Goal: Transaction & Acquisition: Purchase product/service

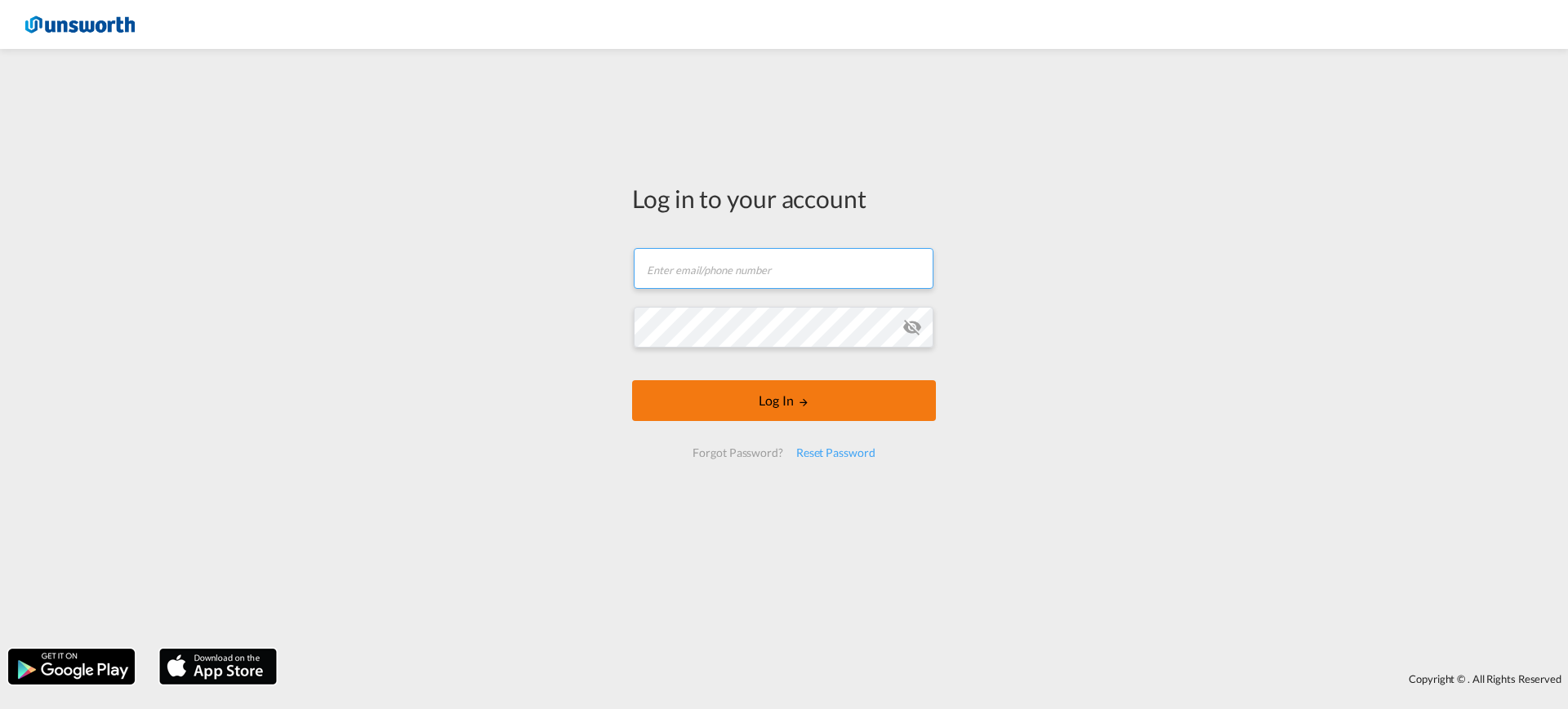
type input "[EMAIL_ADDRESS][PERSON_NAME][DOMAIN_NAME]"
click at [811, 411] on button "Log In" at bounding box center [784, 400] width 304 height 40
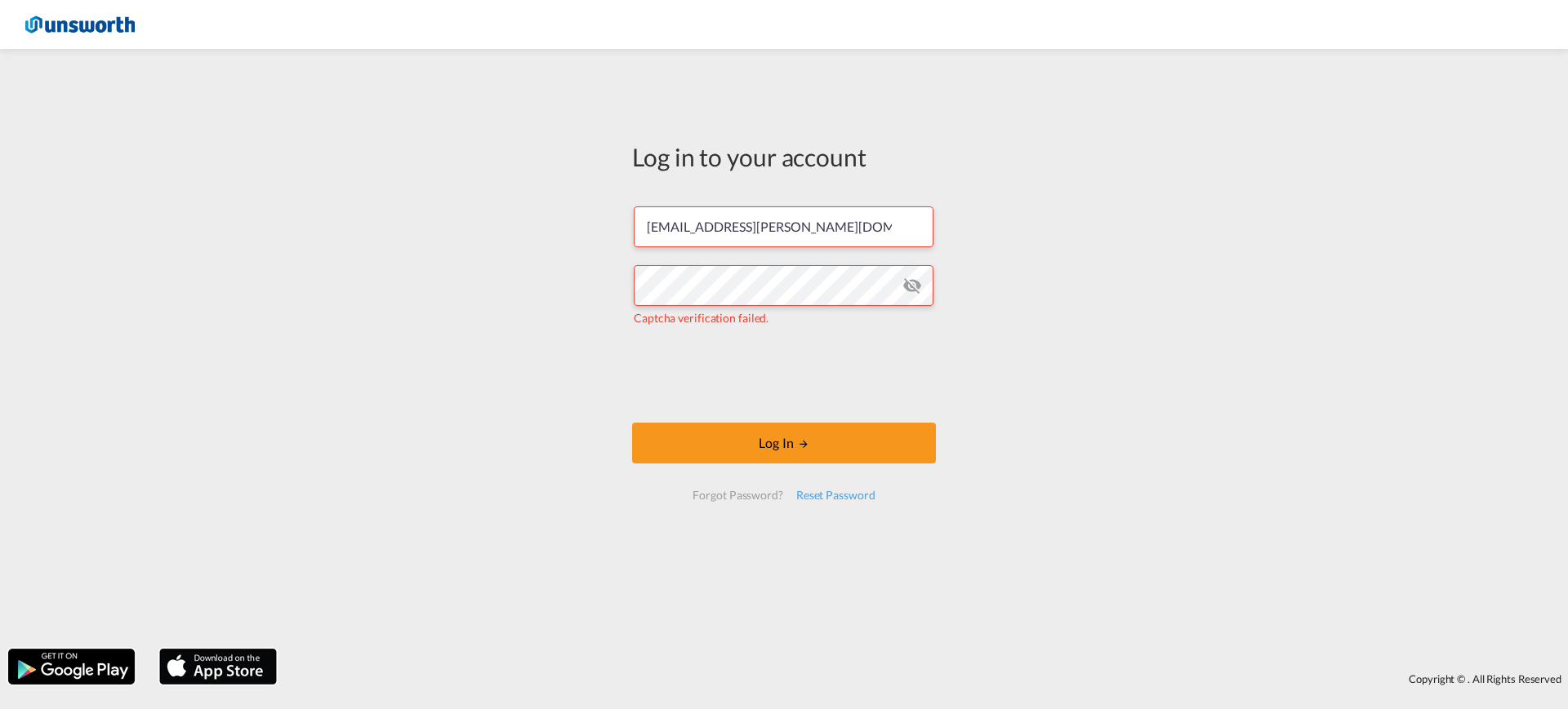
click at [911, 280] on md-icon "icon-eye-off" at bounding box center [911, 285] width 19 height 19
click at [779, 426] on button "Log In" at bounding box center [784, 443] width 304 height 40
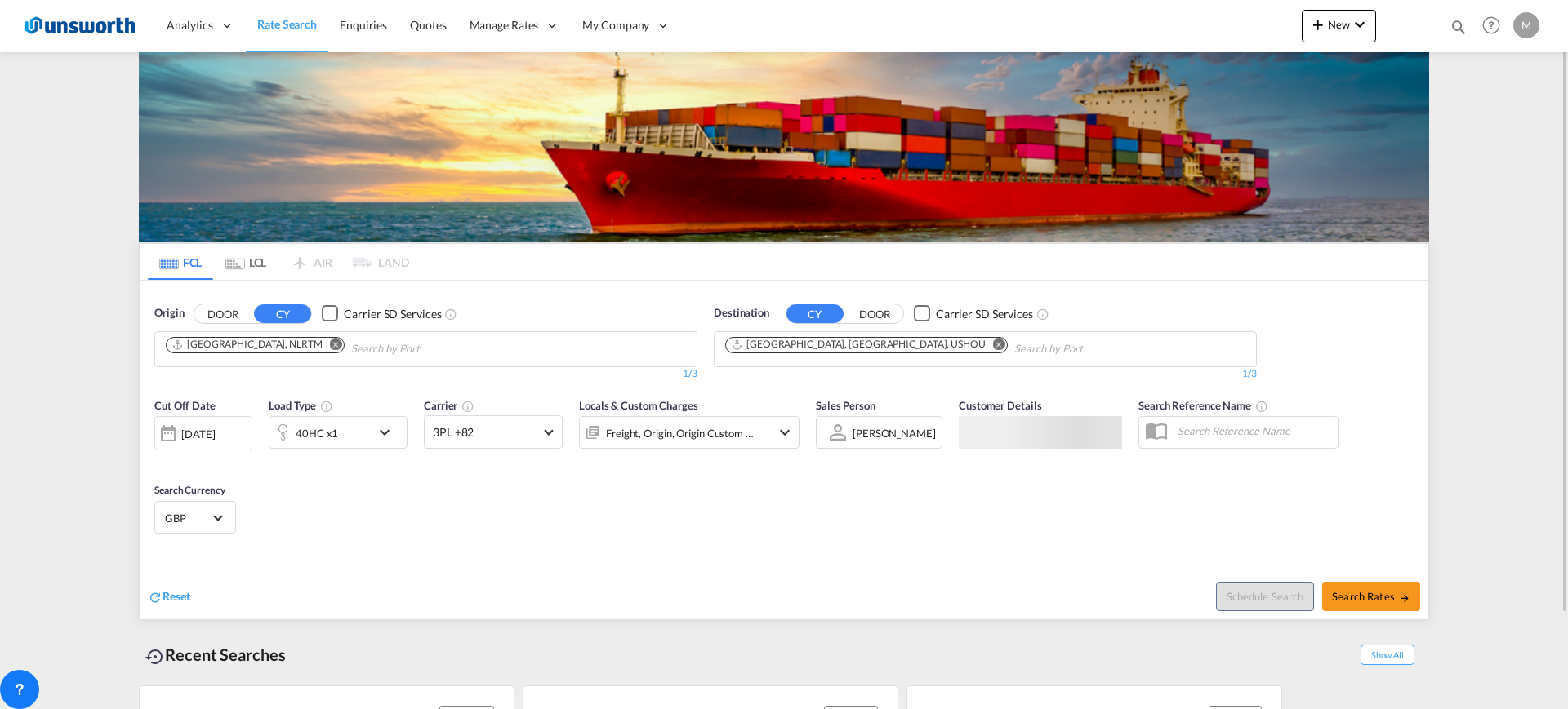
drag, startPoint x: 278, startPoint y: 342, endPoint x: 290, endPoint y: 339, distance: 12.4
click at [330, 342] on md-icon "Remove" at bounding box center [335, 343] width 12 height 12
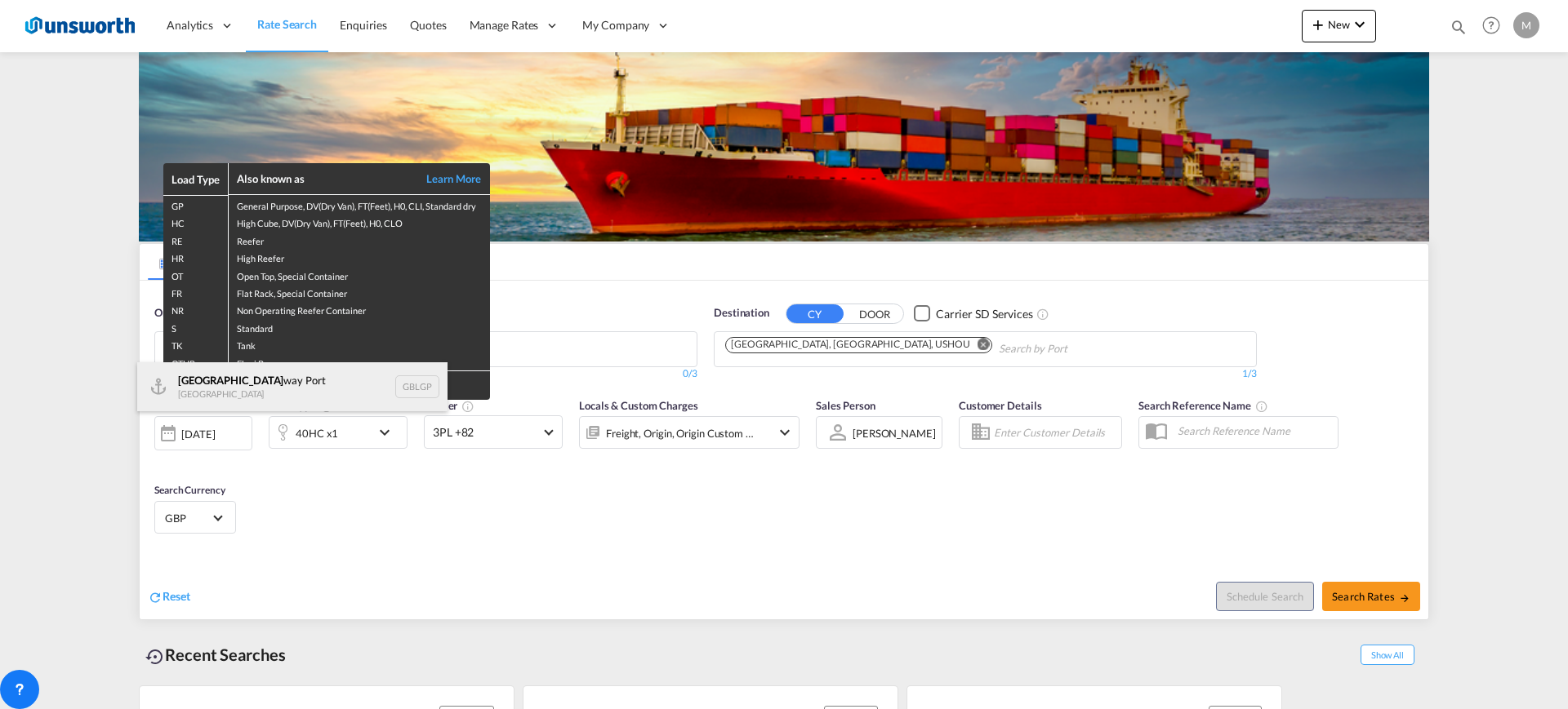
type input "[GEOGRAPHIC_DATA]"
click at [260, 390] on div "[GEOGRAPHIC_DATA] way [GEOGRAPHIC_DATA] GBLGP" at bounding box center [292, 387] width 310 height 49
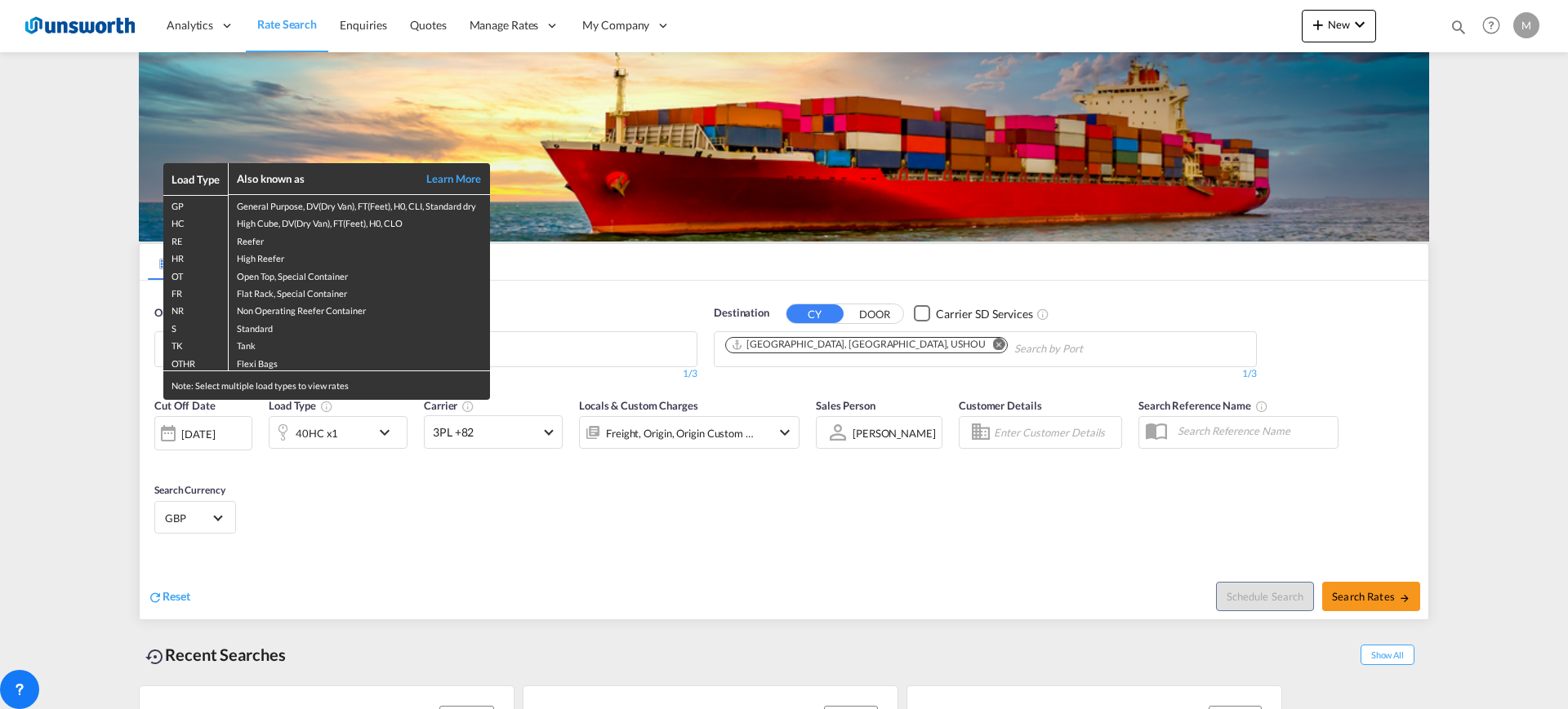
click at [619, 360] on div "Load Type Also known as Learn More GP General Purpose, DV(Dry Van), FT(Feet), H…" at bounding box center [784, 354] width 1568 height 709
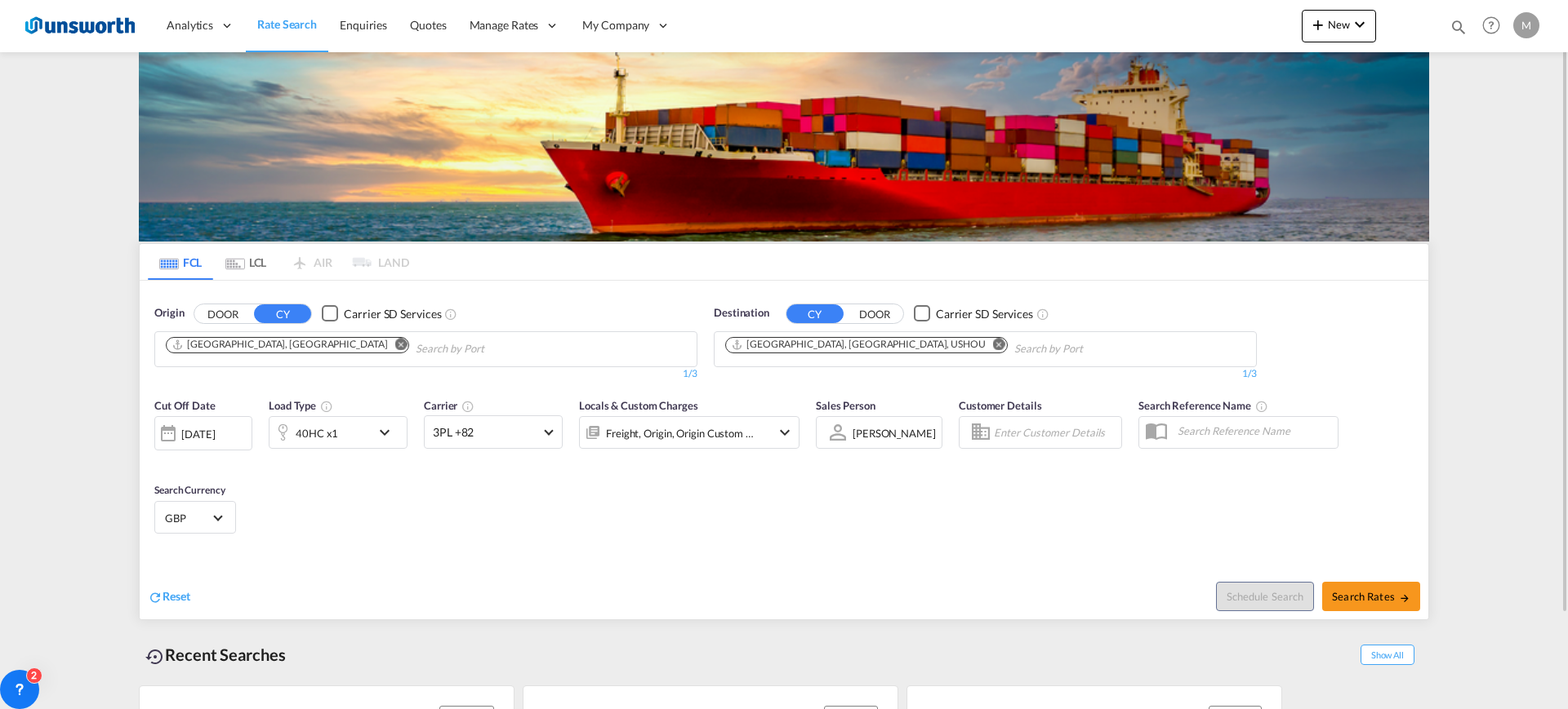
click at [504, 348] on md-chips-wrap "[GEOGRAPHIC_DATA], [GEOGRAPHIC_DATA]" at bounding box center [370, 347] width 414 height 30
type input "D"
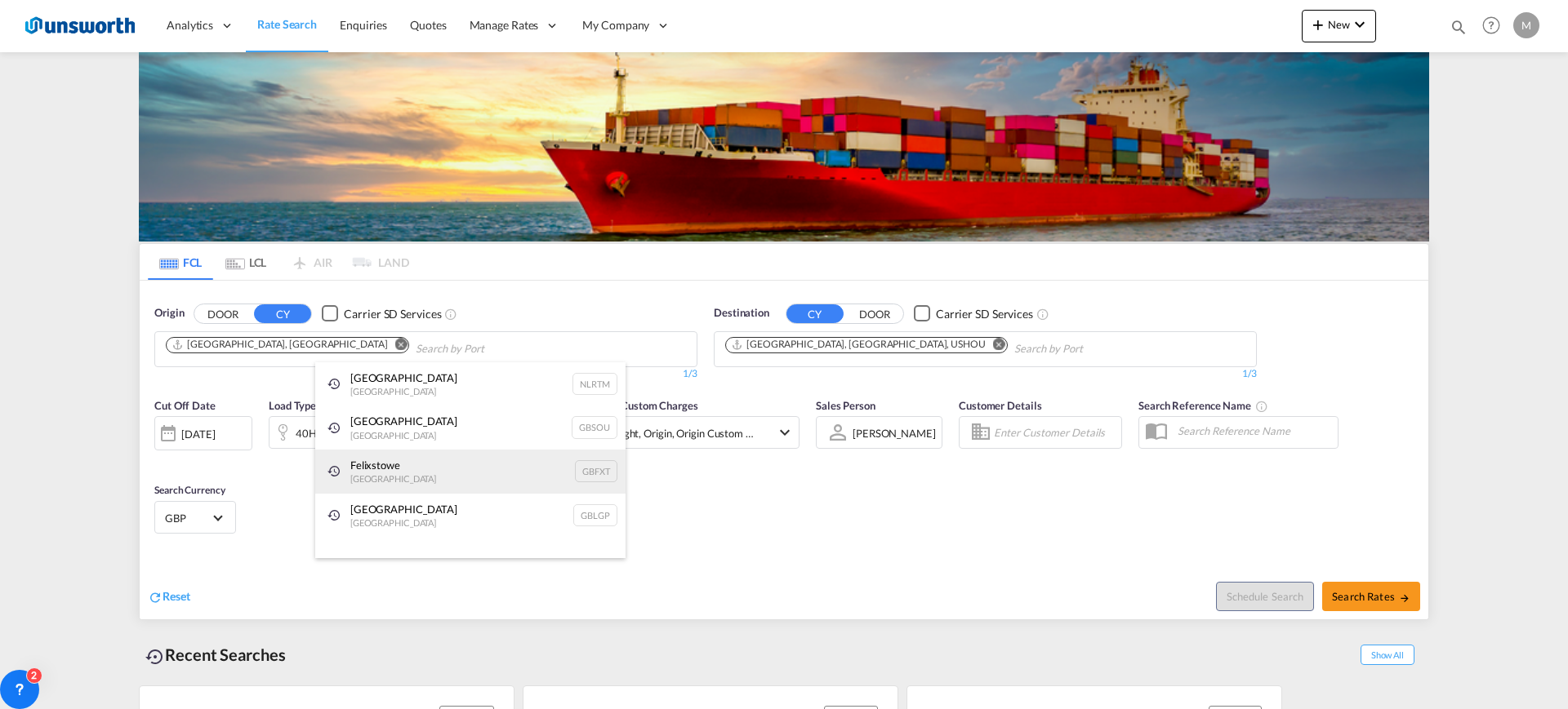
click at [424, 476] on div "Felixstowe [GEOGRAPHIC_DATA] GBFXT" at bounding box center [470, 472] width 310 height 44
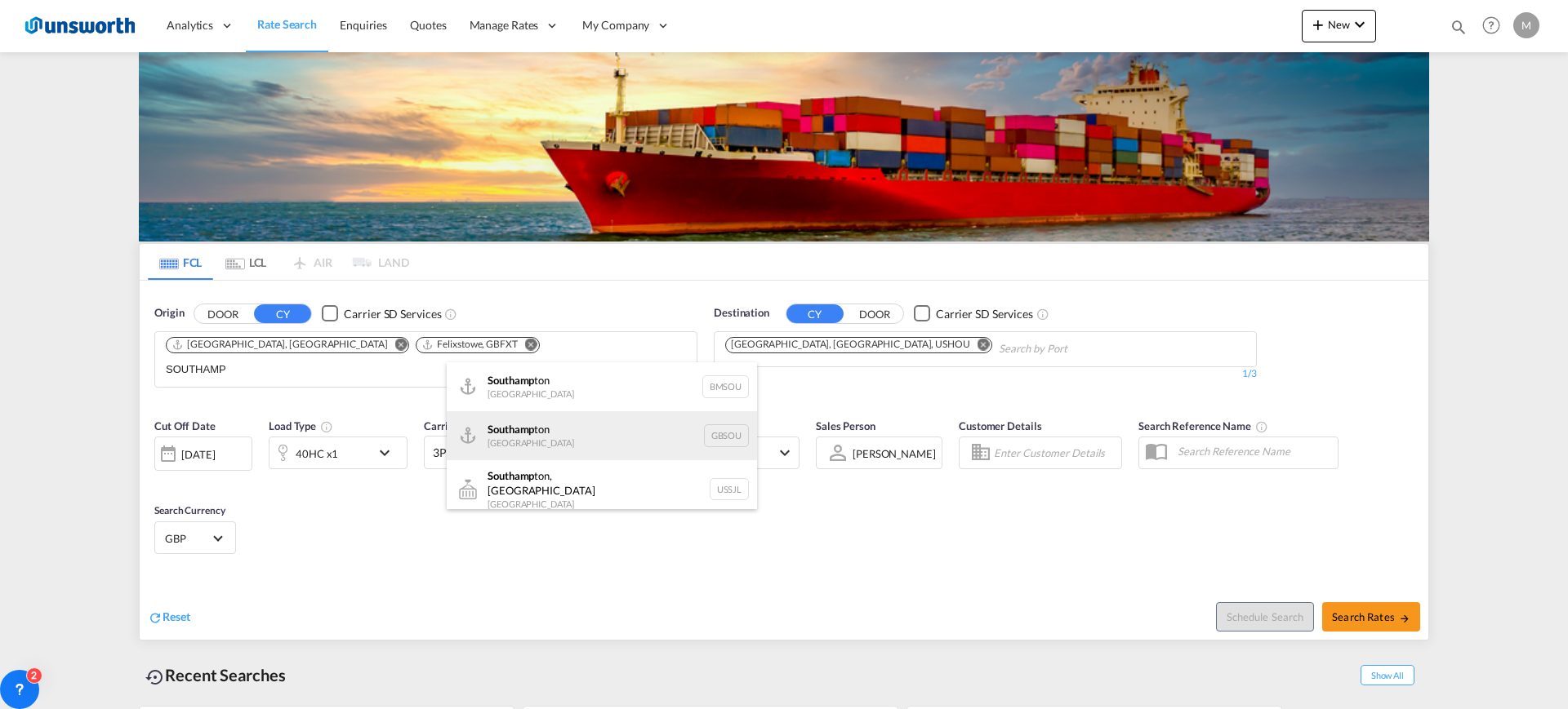
type input "SOUTHAMP"
click at [598, 438] on div "Southamp ton [GEOGRAPHIC_DATA] GBSOU" at bounding box center [602, 435] width 310 height 49
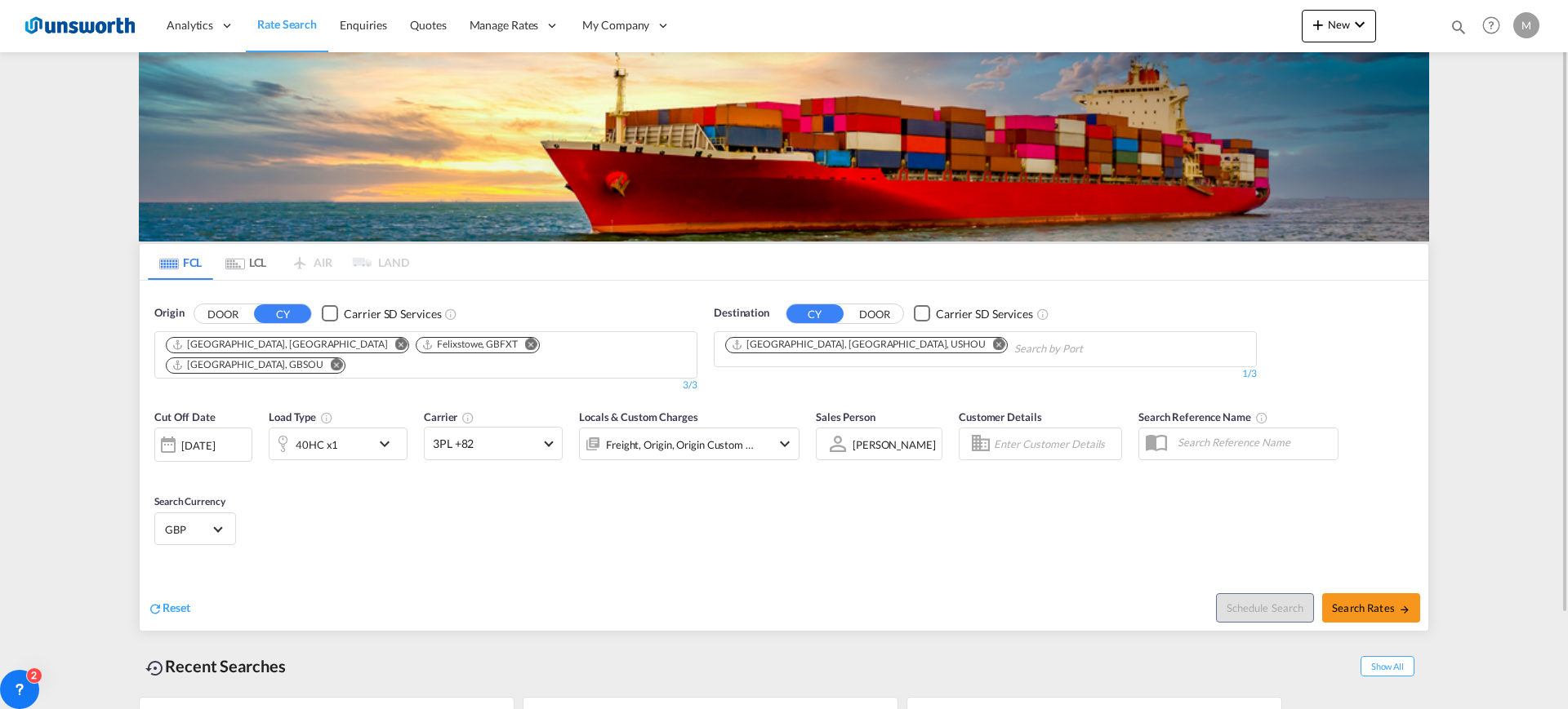
click at [993, 342] on md-icon "Remove" at bounding box center [998, 343] width 12 height 12
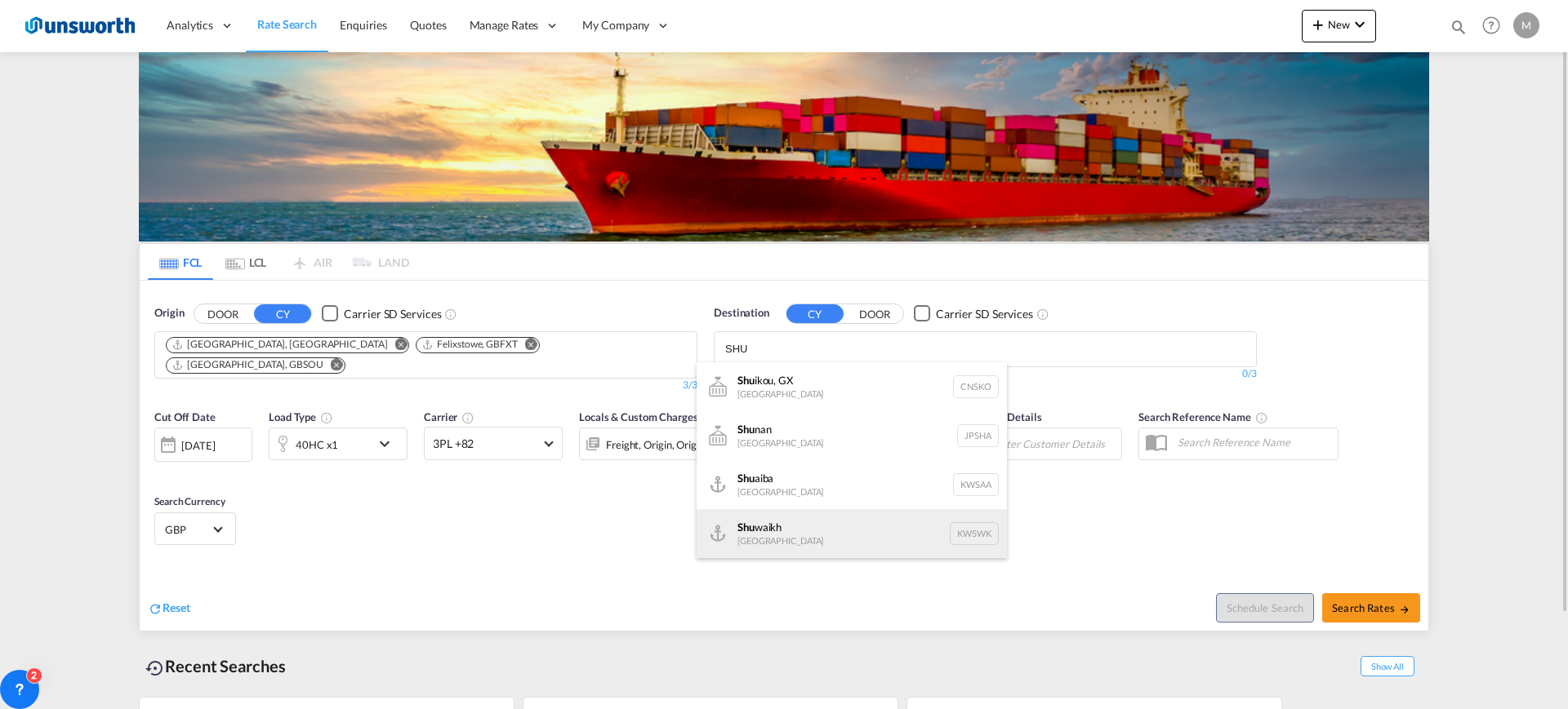
type input "SHU"
click at [813, 536] on div "Shu waikh [GEOGRAPHIC_DATA] KWSWK" at bounding box center [852, 534] width 310 height 49
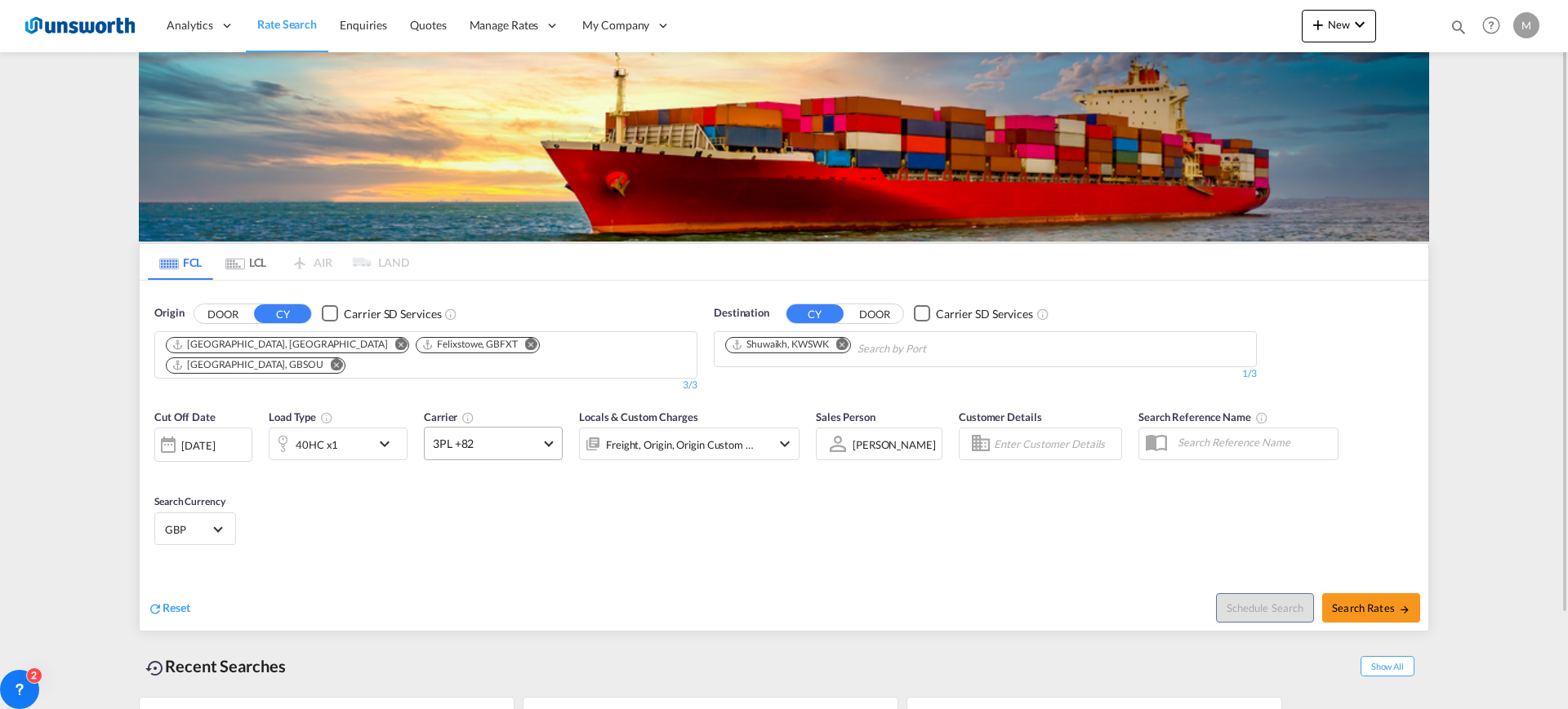
click at [544, 436] on md-select-value "3PL +82" at bounding box center [492, 444] width 137 height 32
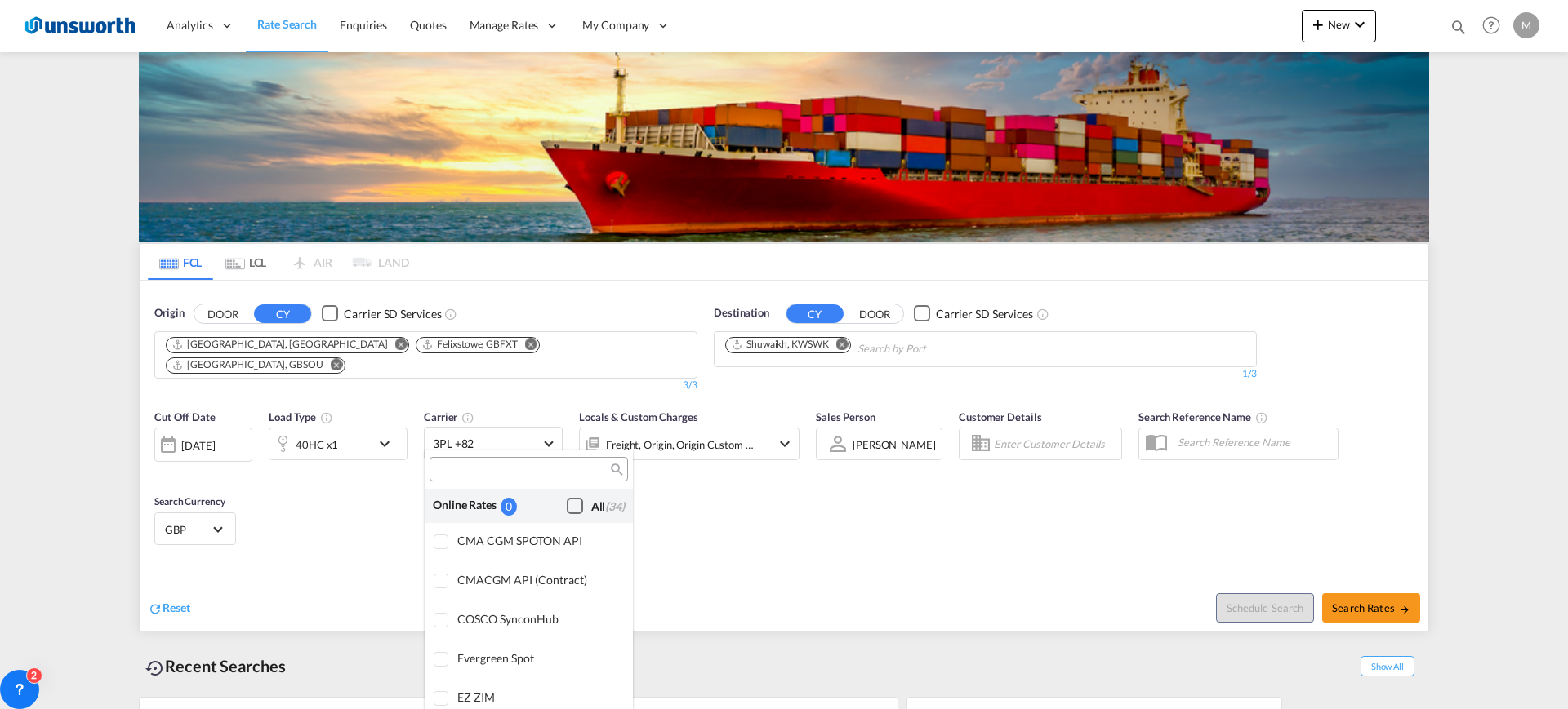
click at [567, 499] on div "Checkbox No Ink" at bounding box center [575, 506] width 17 height 17
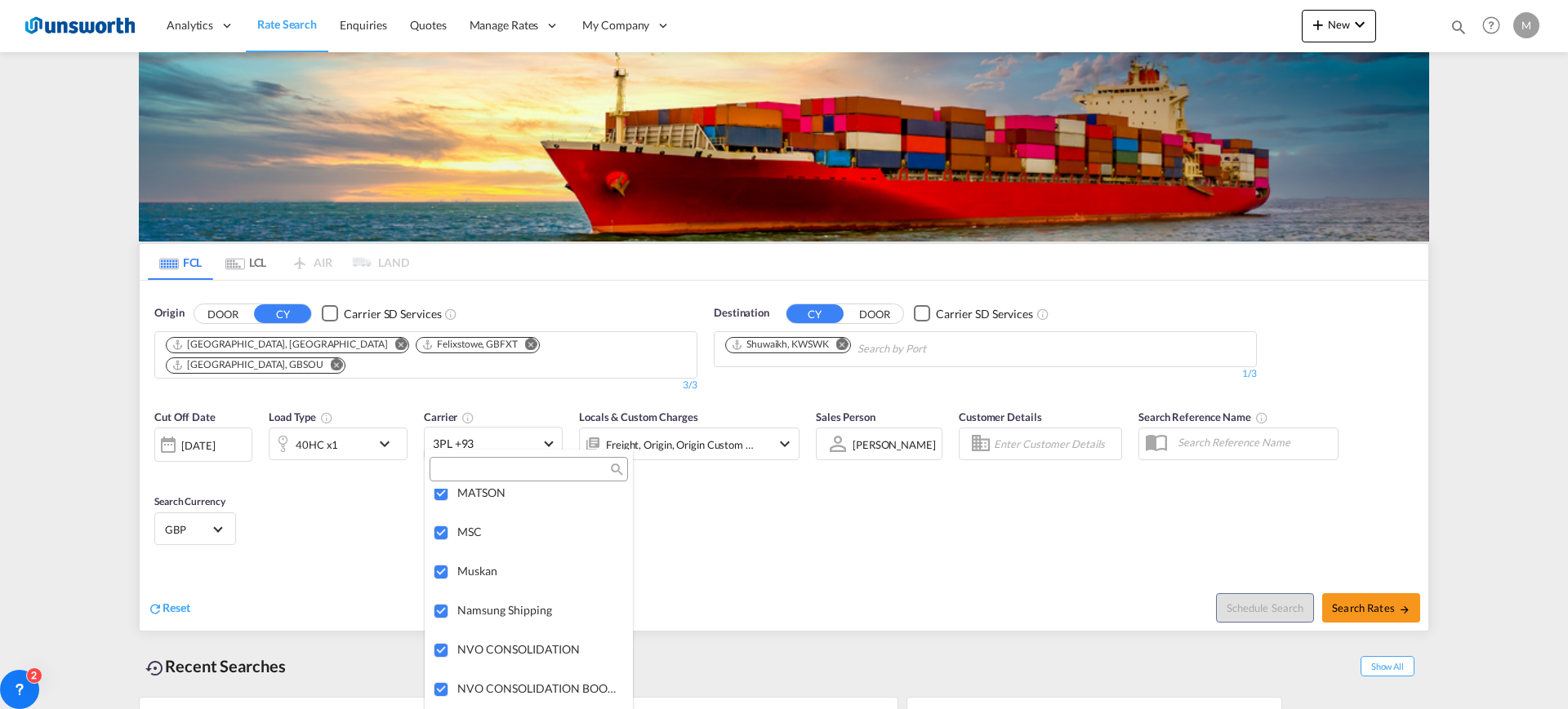
scroll to position [4425, 0]
click at [752, 609] on md-backdrop at bounding box center [784, 354] width 1568 height 709
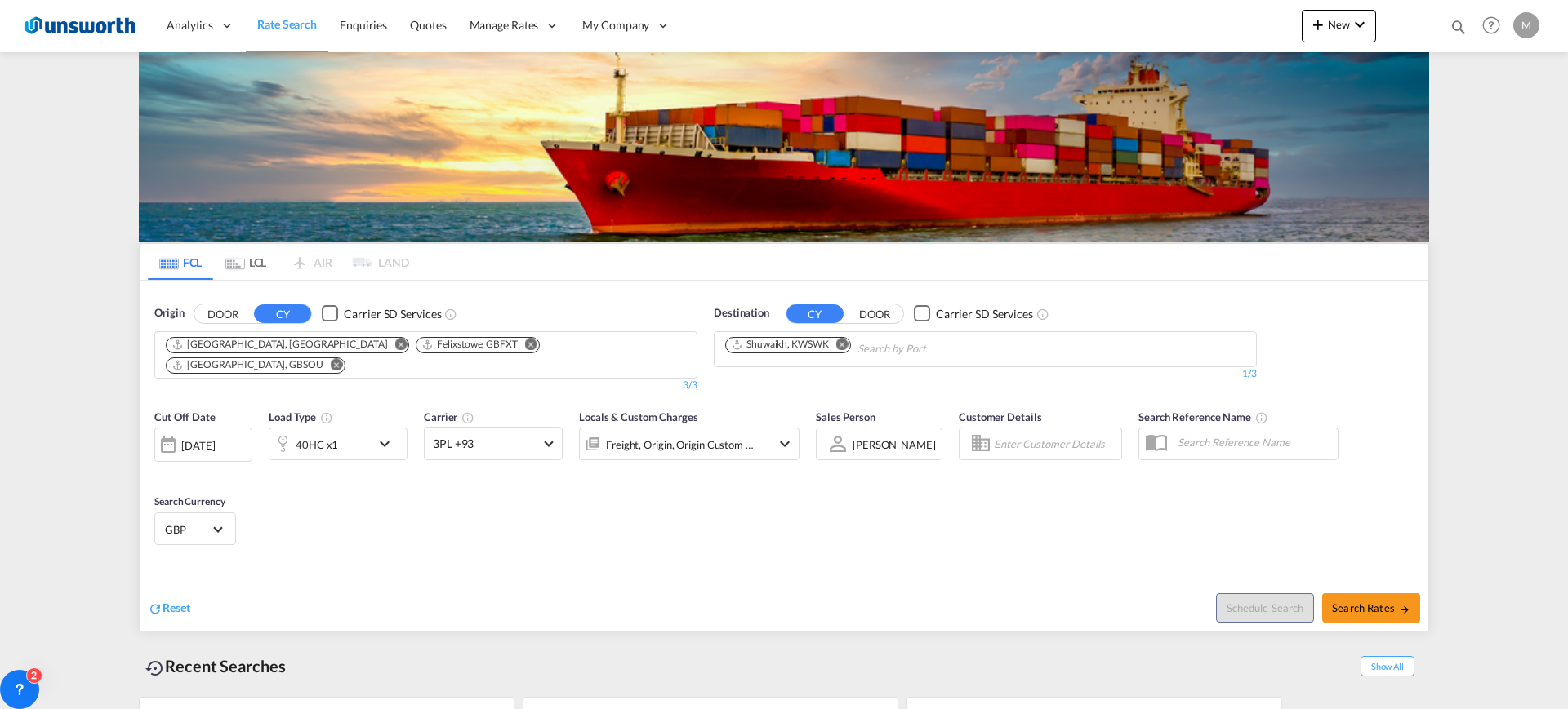
scroll to position [109, 0]
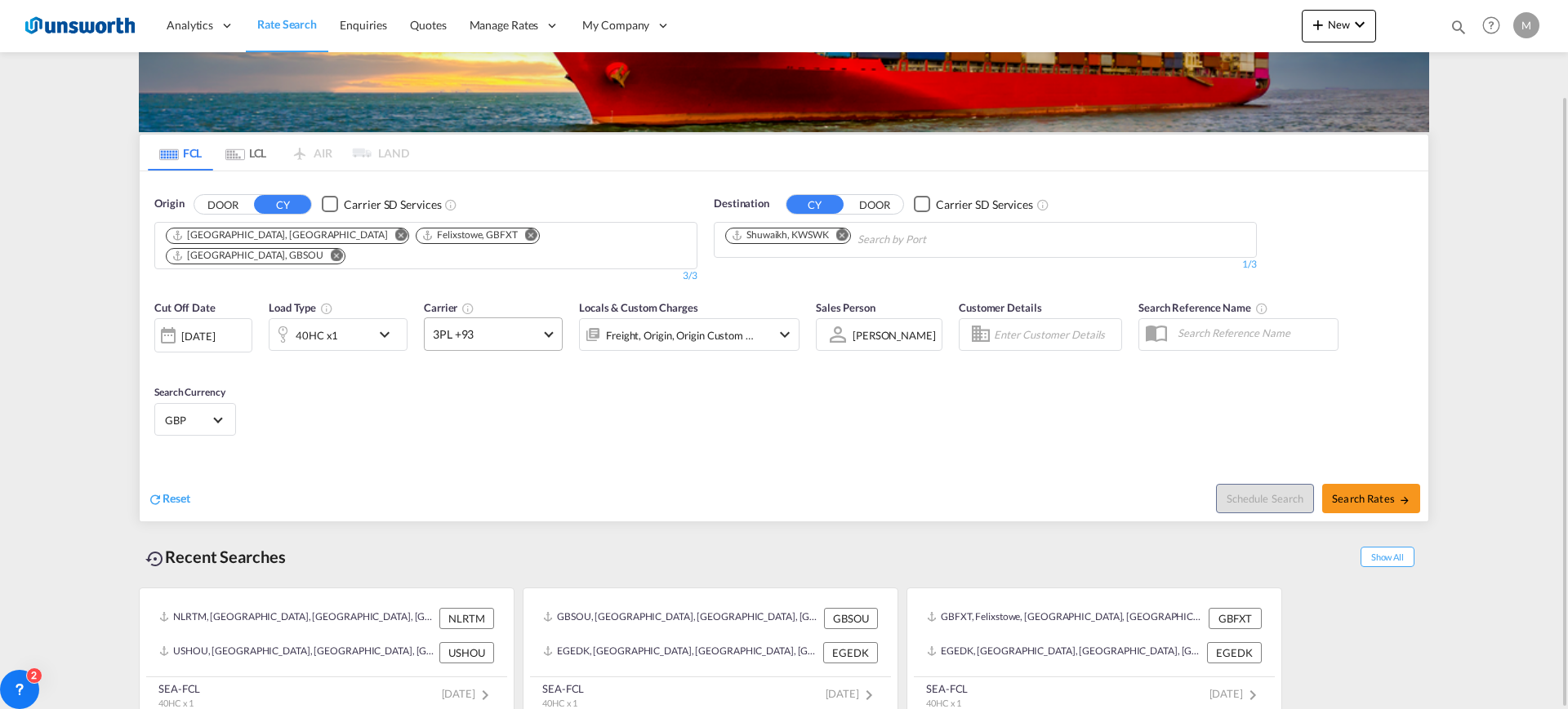
click at [554, 329] on md-select-value "3PL +93" at bounding box center [492, 334] width 137 height 32
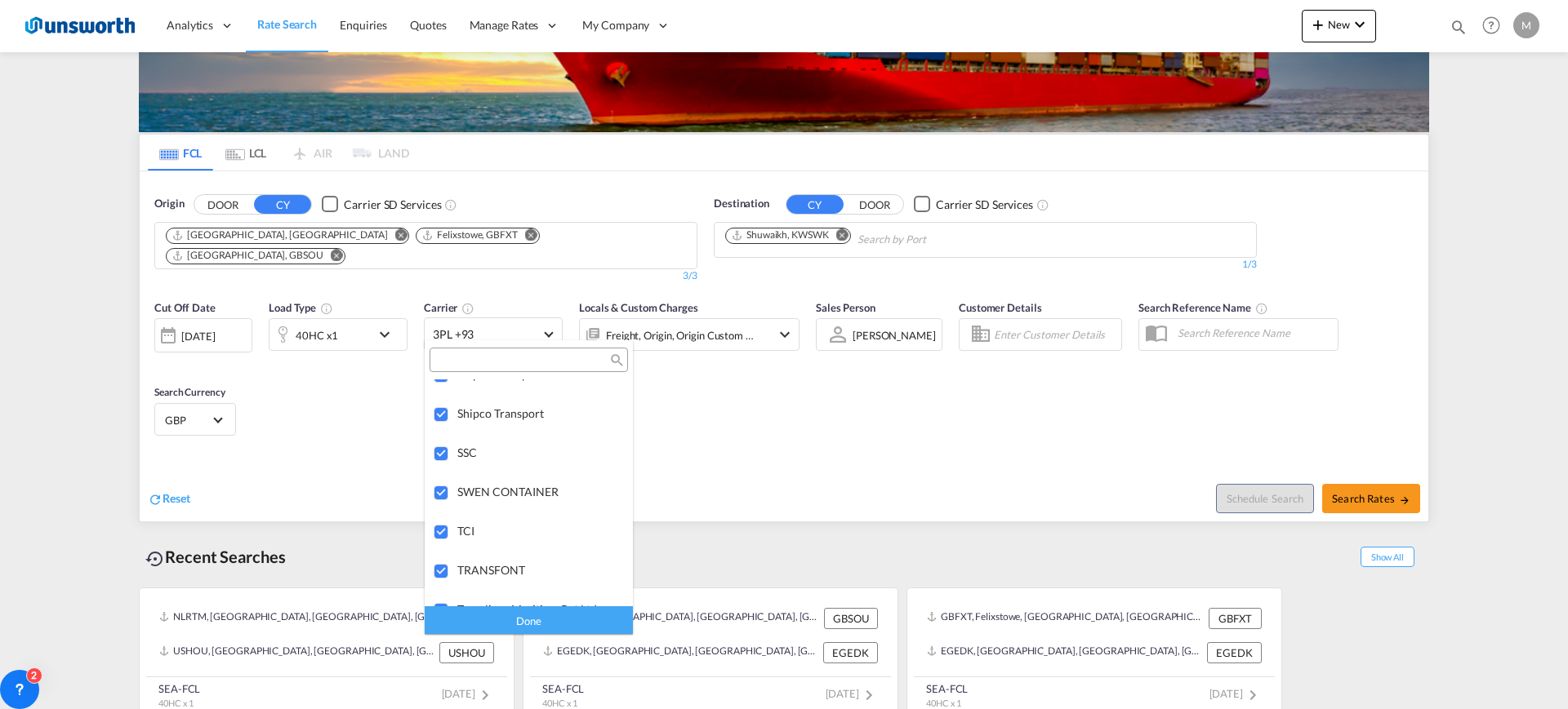
scroll to position [3776, 0]
click at [569, 615] on div "Done" at bounding box center [528, 620] width 209 height 28
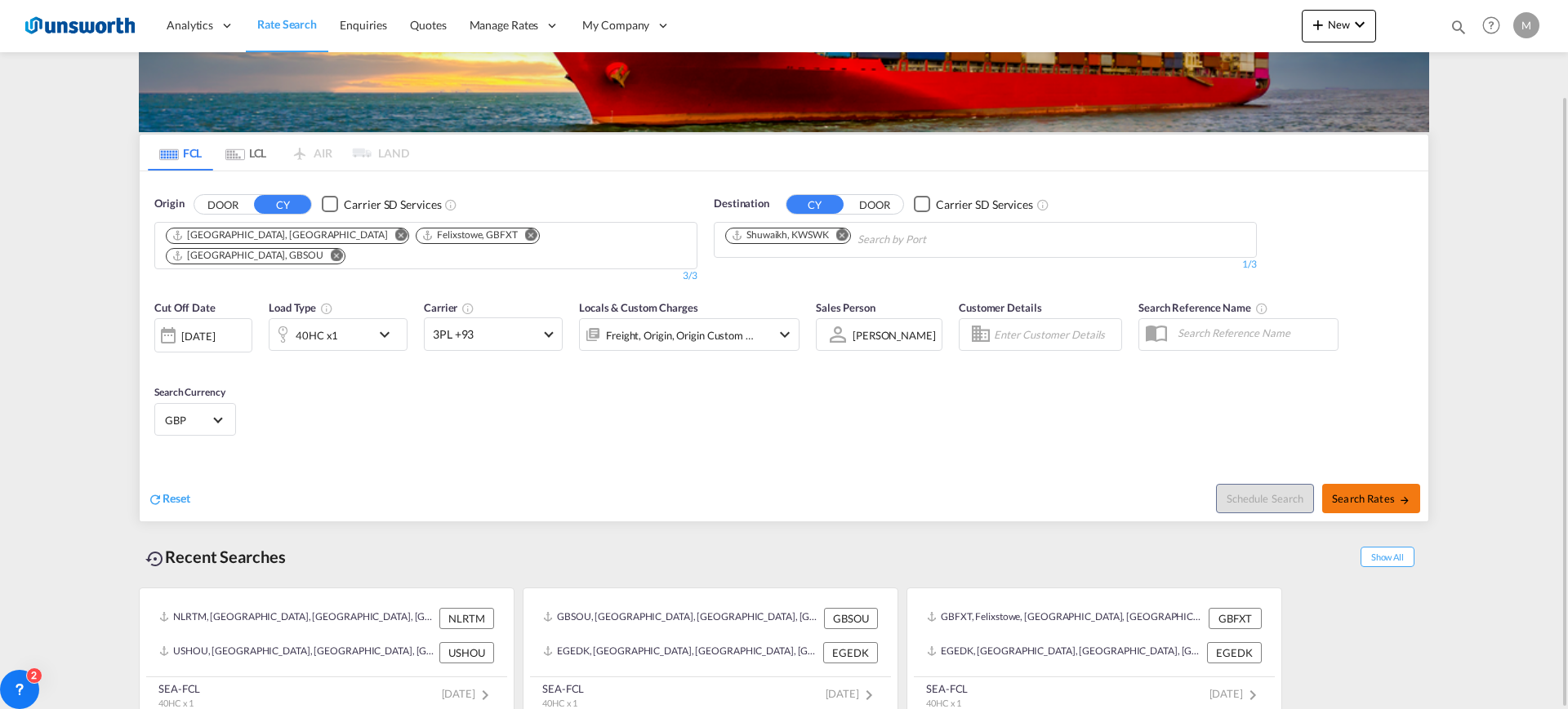
click at [1343, 492] on span "Search Rates" at bounding box center [1371, 499] width 78 height 13
type input "GBLGP,GBFXT,GBSOU to KWSWK / [DATE]"
